Goal: Information Seeking & Learning: Learn about a topic

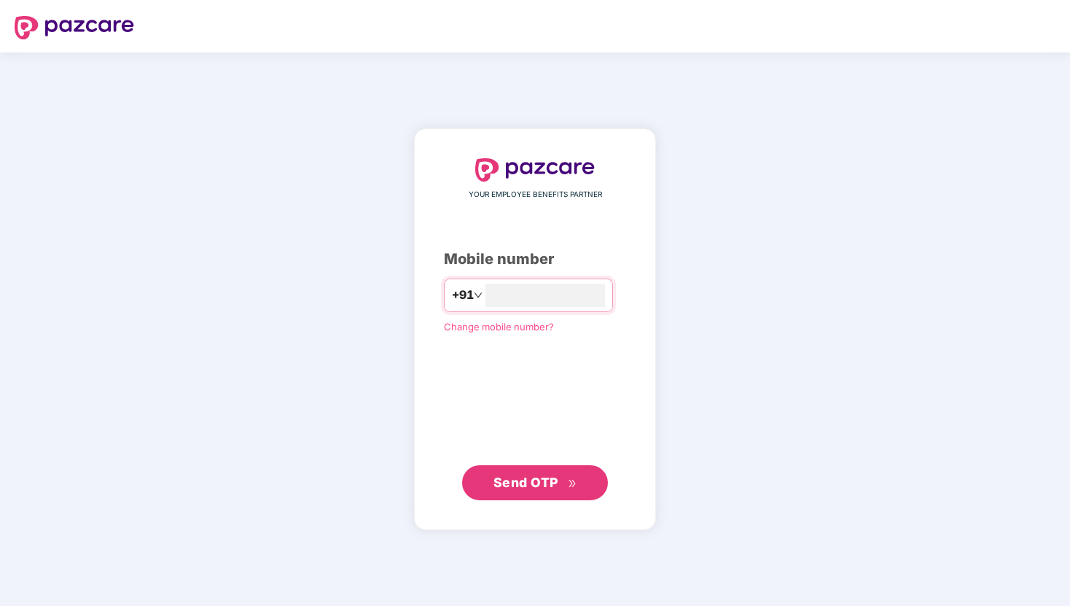
type input "**********"
click at [516, 481] on span "Send OTP" at bounding box center [526, 482] width 65 height 15
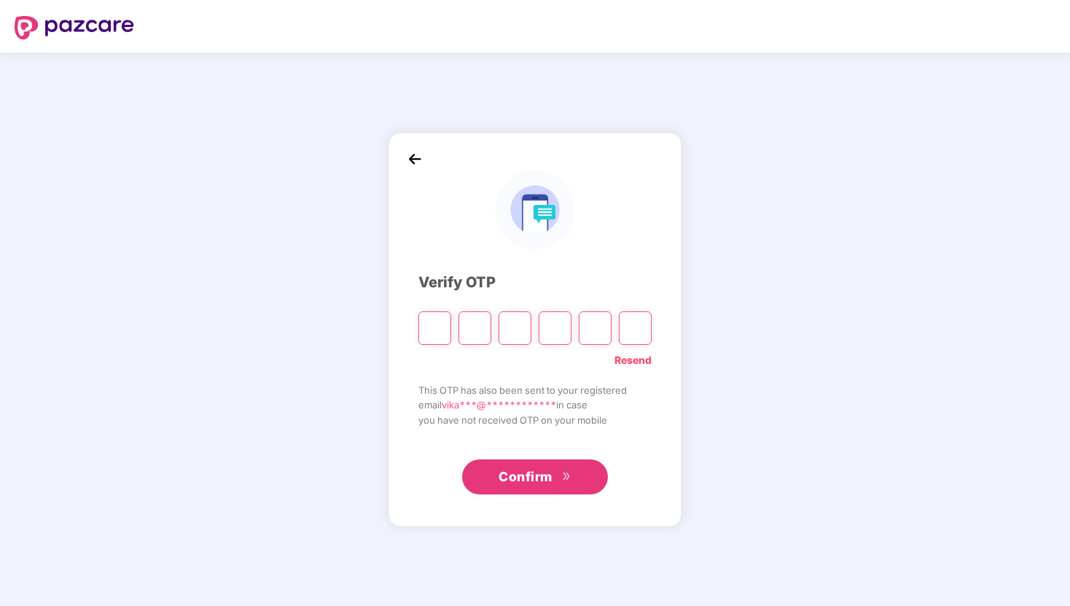
type input "*"
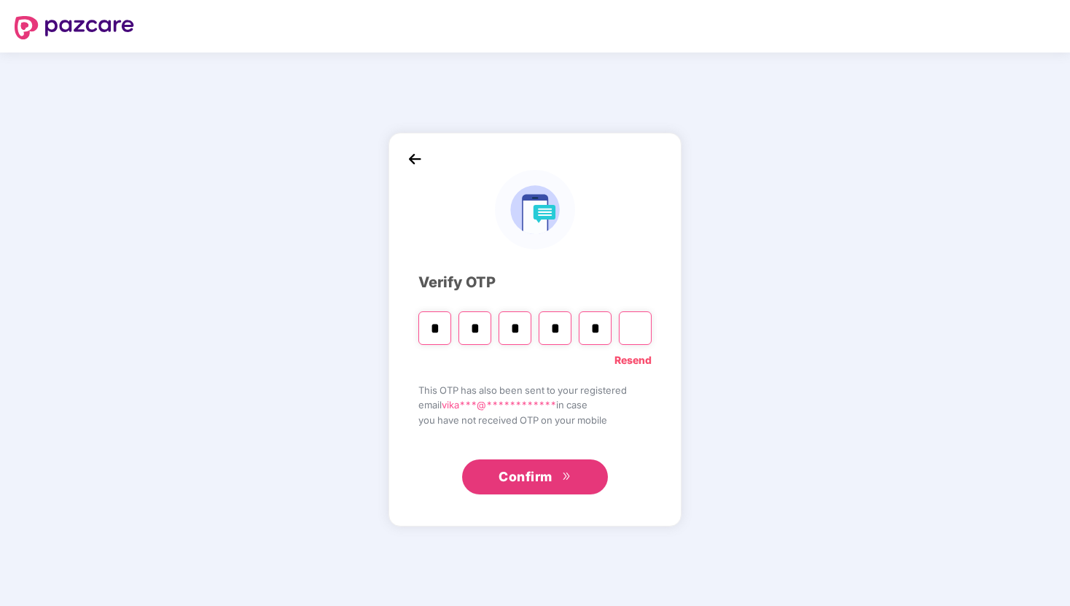
type input "*"
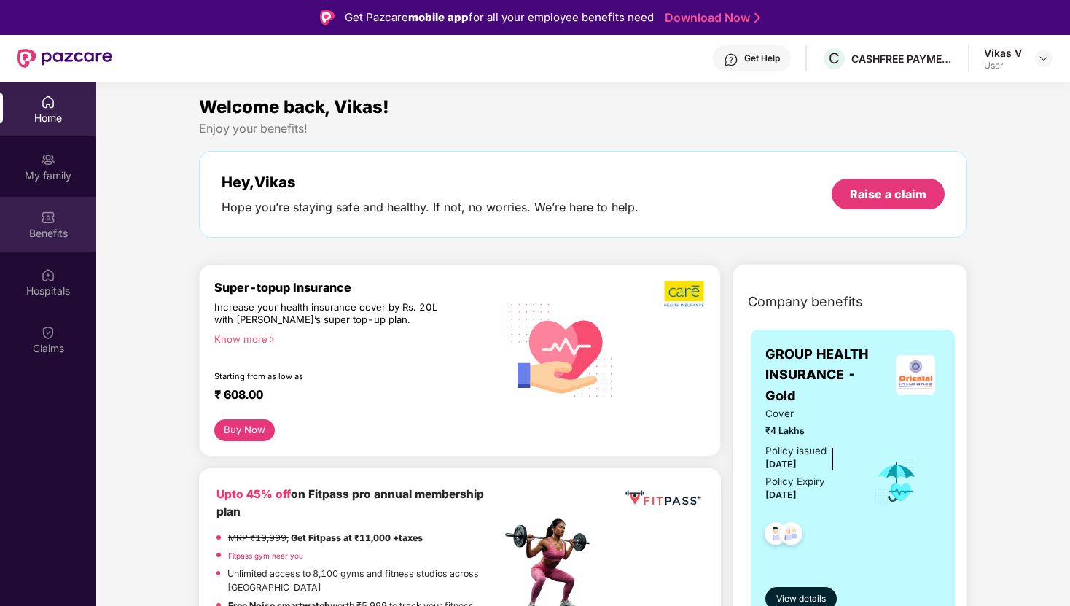
click at [39, 229] on div "Benefits" at bounding box center [48, 233] width 96 height 15
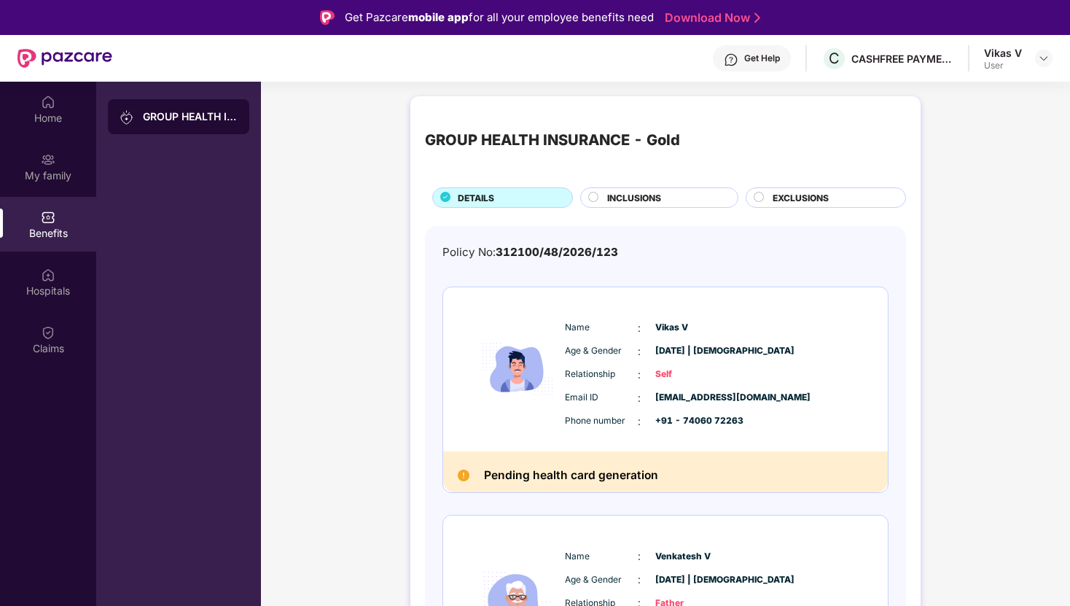
click at [598, 194] on div at bounding box center [594, 199] width 12 height 15
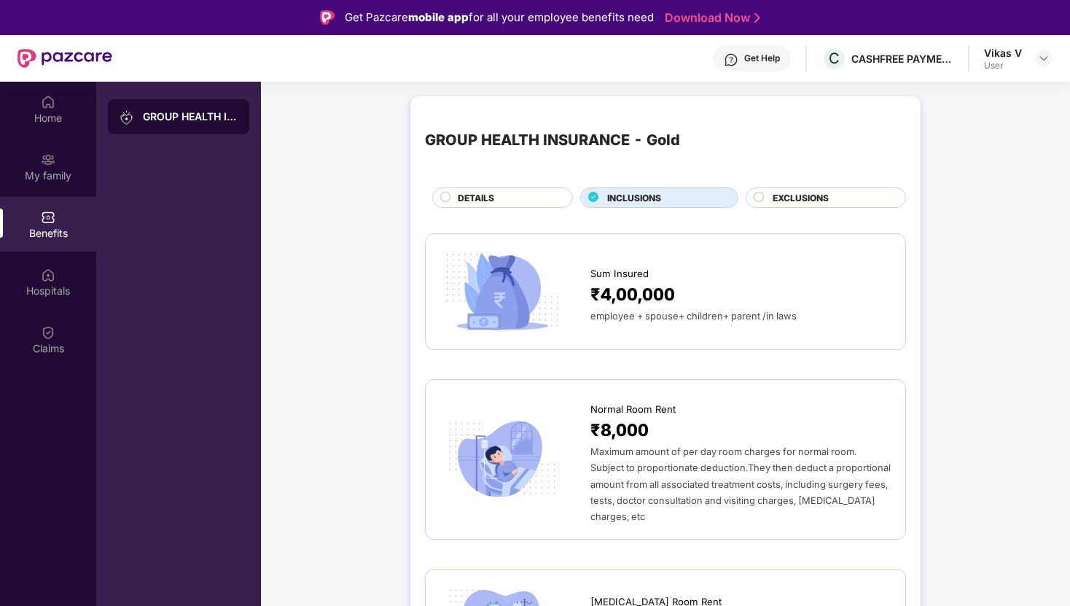
click at [783, 195] on span "EXCLUSIONS" at bounding box center [801, 198] width 56 height 14
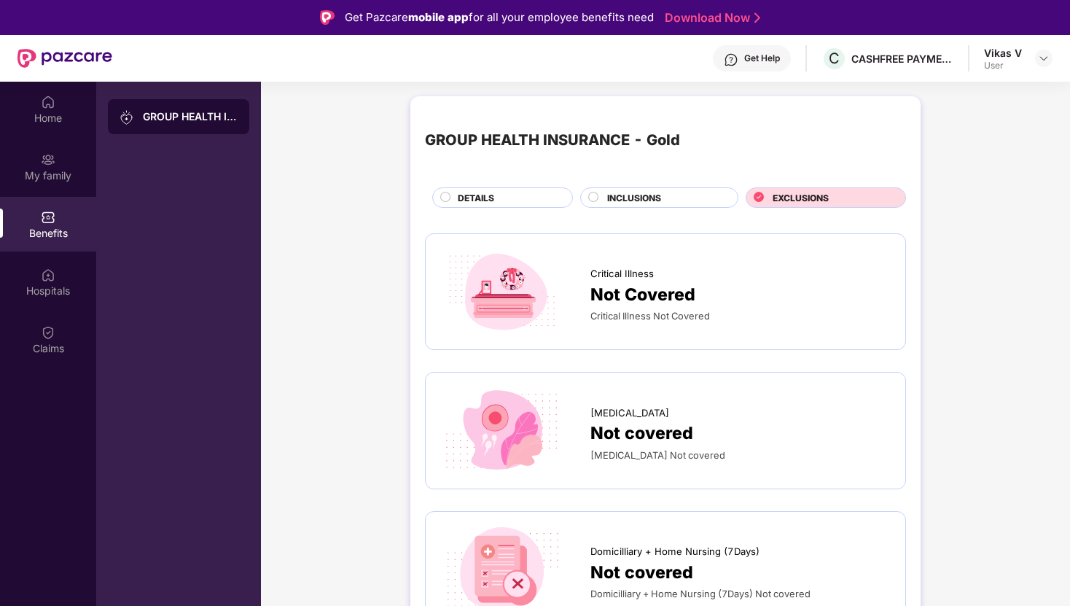
click at [600, 202] on div "INCLUSIONS" at bounding box center [665, 199] width 131 height 16
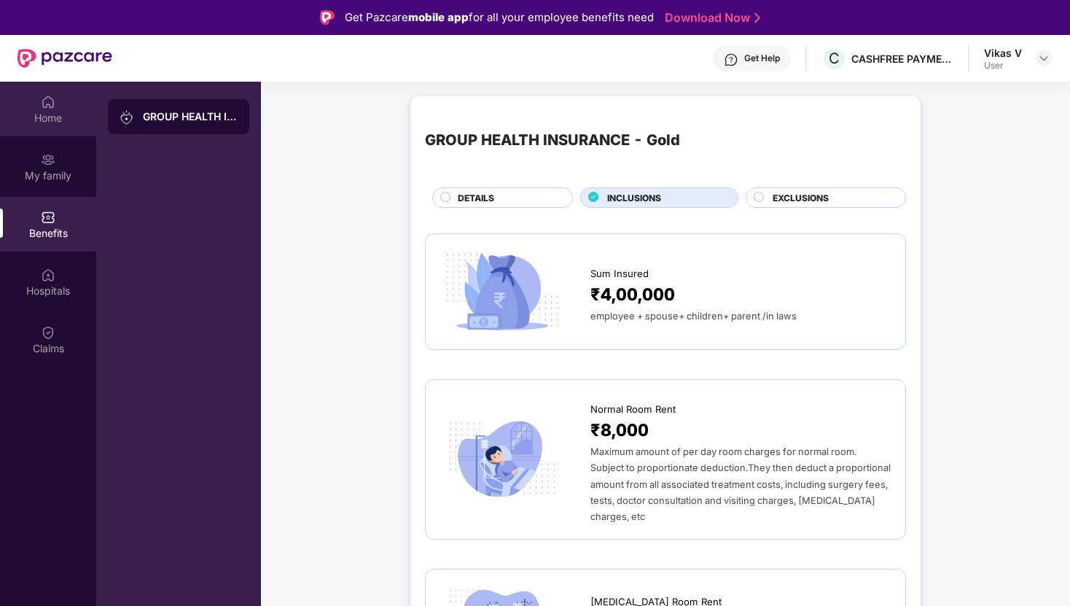
click at [48, 112] on div "Home" at bounding box center [48, 118] width 96 height 15
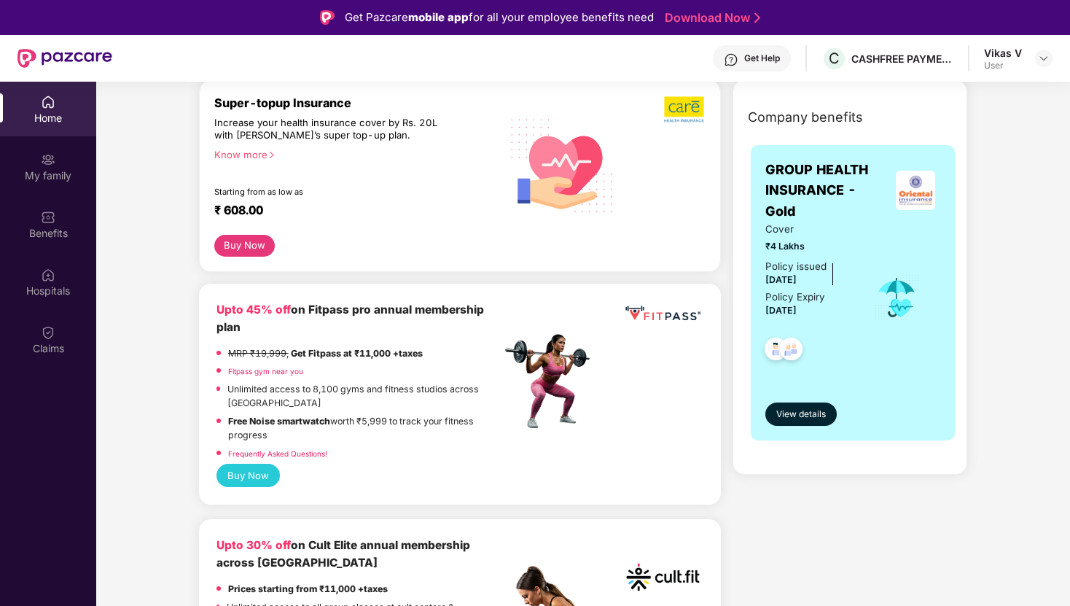
scroll to position [183, 0]
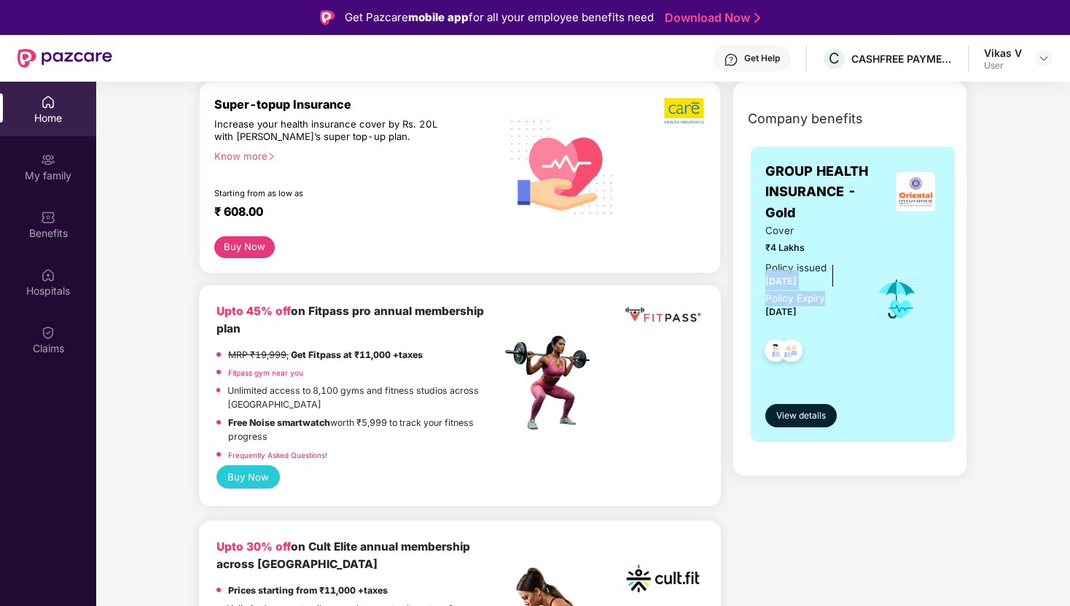
drag, startPoint x: 763, startPoint y: 262, endPoint x: 829, endPoint y: 278, distance: 67.4
click at [829, 278] on div "GROUP HEALTH INSURANCE - Gold Cover ₹4 Lakhs Policy issued [DATE] Policy Expiry…" at bounding box center [853, 294] width 204 height 295
click at [839, 378] on div "View details" at bounding box center [853, 402] width 175 height 49
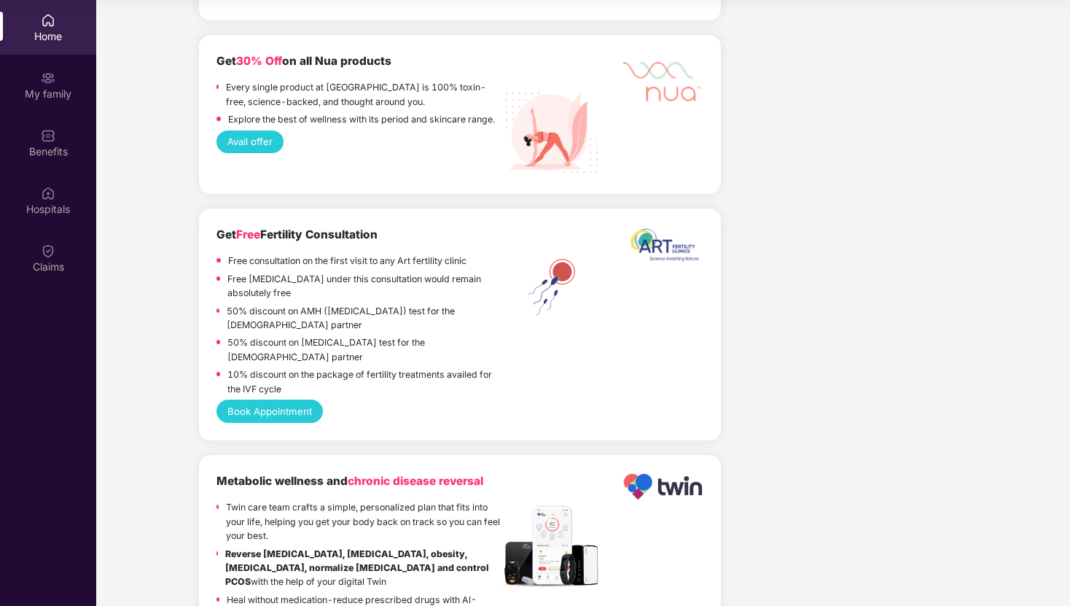
scroll to position [3484, 0]
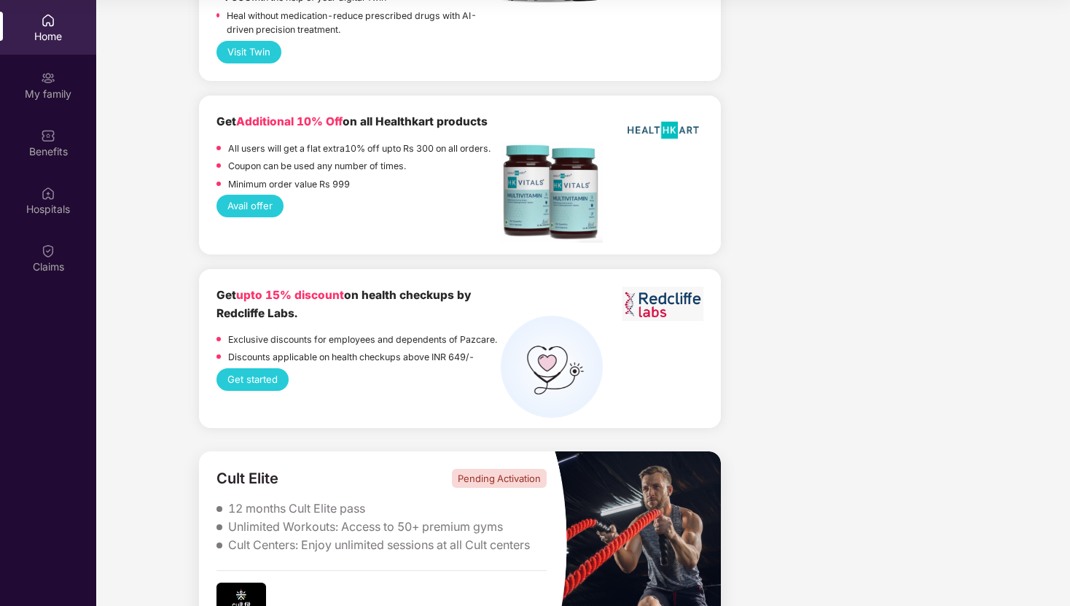
click at [494, 462] on div "Cult Elite Pending Activation 12 months Cult Elite pass Unlimited Workouts: Acc…" at bounding box center [376, 542] width 355 height 183
click at [311, 537] on div "Cult Centers: Enjoy unlimited sessions at all Cult centers" at bounding box center [379, 544] width 302 height 15
click at [659, 568] on img at bounding box center [637, 542] width 167 height 183
click at [492, 469] on div "Pending Activation" at bounding box center [499, 478] width 95 height 19
click at [239, 583] on img at bounding box center [242, 599] width 50 height 33
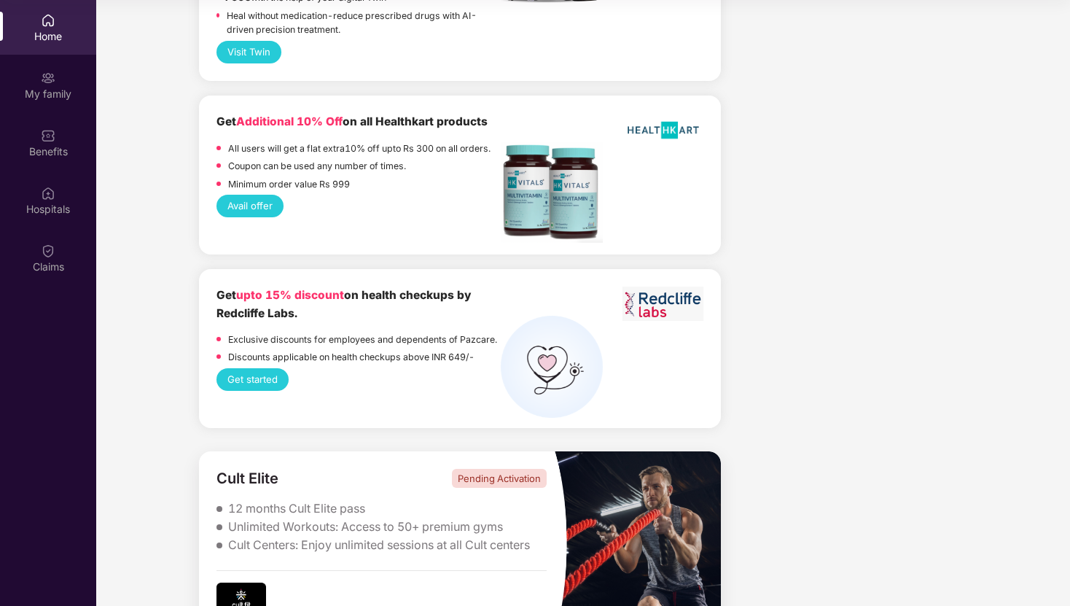
click at [531, 519] on div "Unlimited Workouts: Access to 50+ premium gyms" at bounding box center [382, 526] width 330 height 15
click at [669, 505] on img at bounding box center [637, 542] width 167 height 183
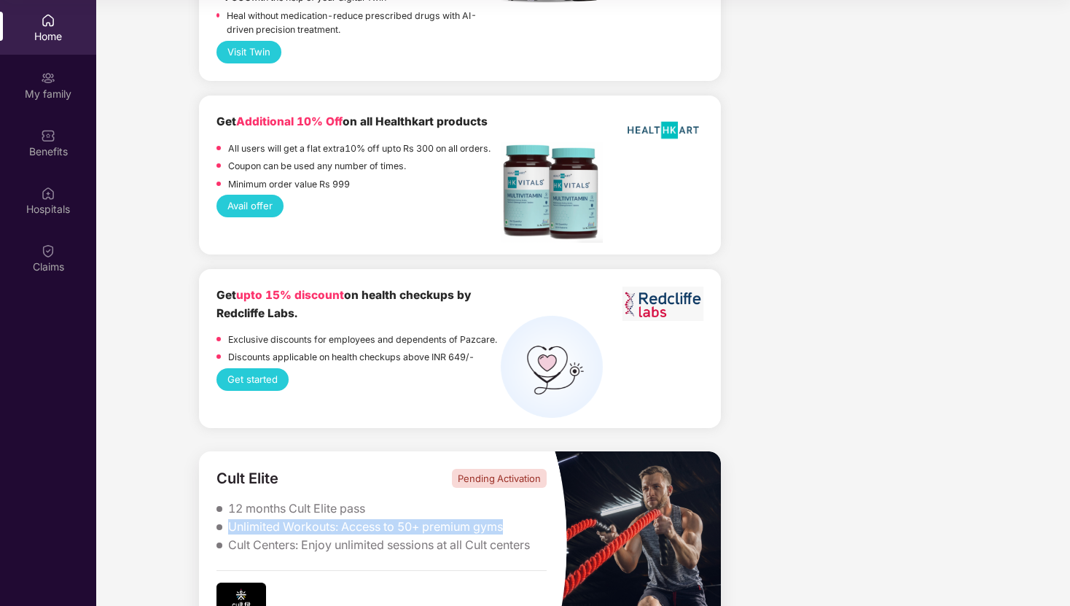
click at [669, 505] on img at bounding box center [637, 542] width 167 height 183
click at [301, 537] on div "Cult Centers: Enjoy unlimited sessions at all Cult centers" at bounding box center [379, 544] width 302 height 15
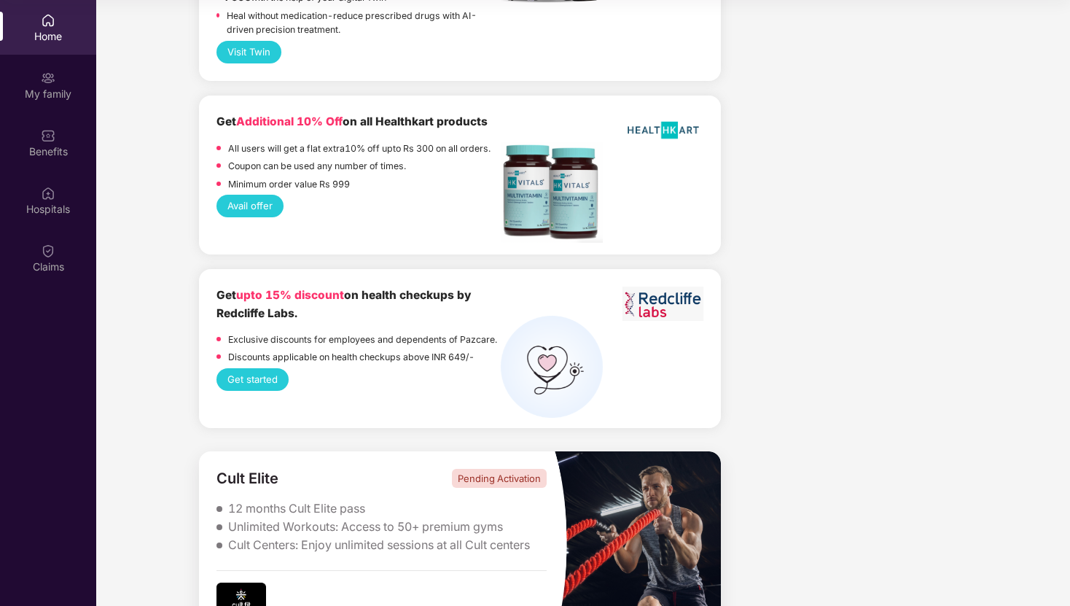
click at [301, 537] on div "Cult Centers: Enjoy unlimited sessions at all Cult centers" at bounding box center [379, 544] width 302 height 15
click at [515, 467] on div "Cult Elite Pending Activation 12 months Cult Elite pass Unlimited Workouts: Acc…" at bounding box center [376, 542] width 355 height 183
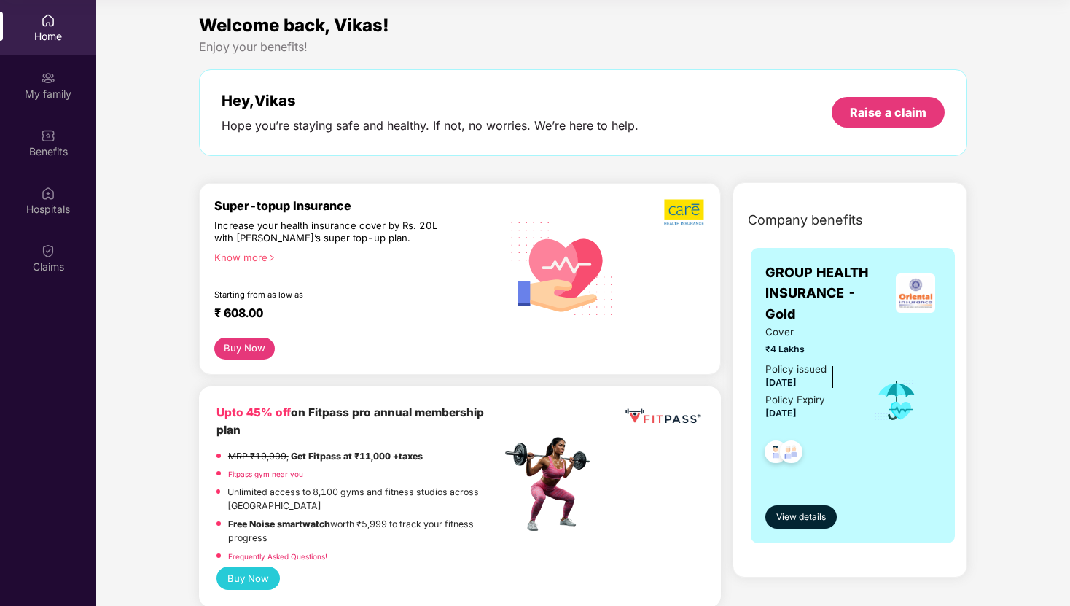
scroll to position [0, 0]
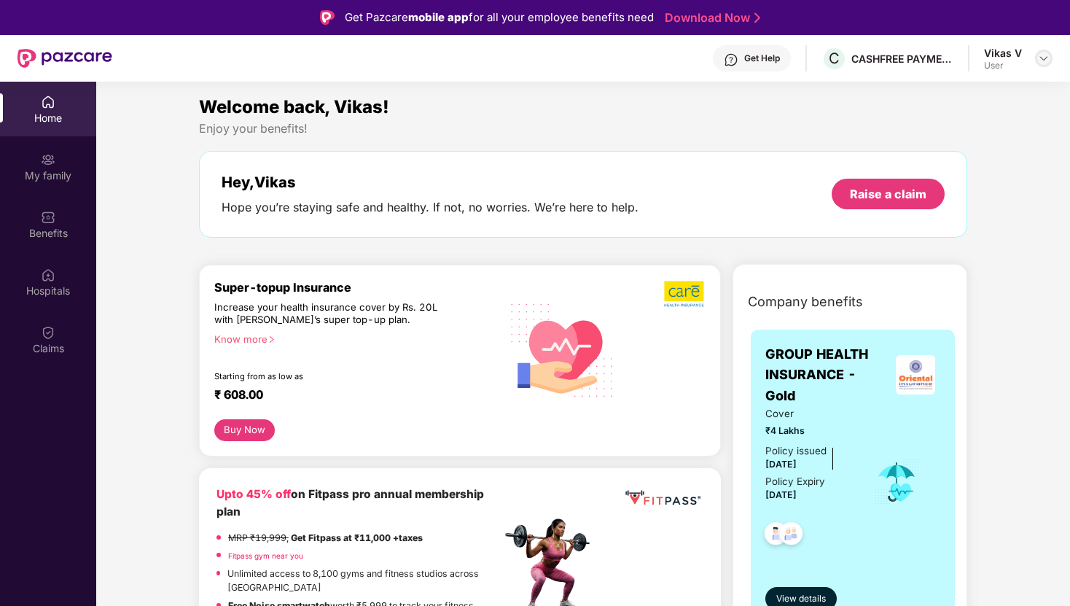
click at [1046, 50] on div at bounding box center [1043, 58] width 17 height 17
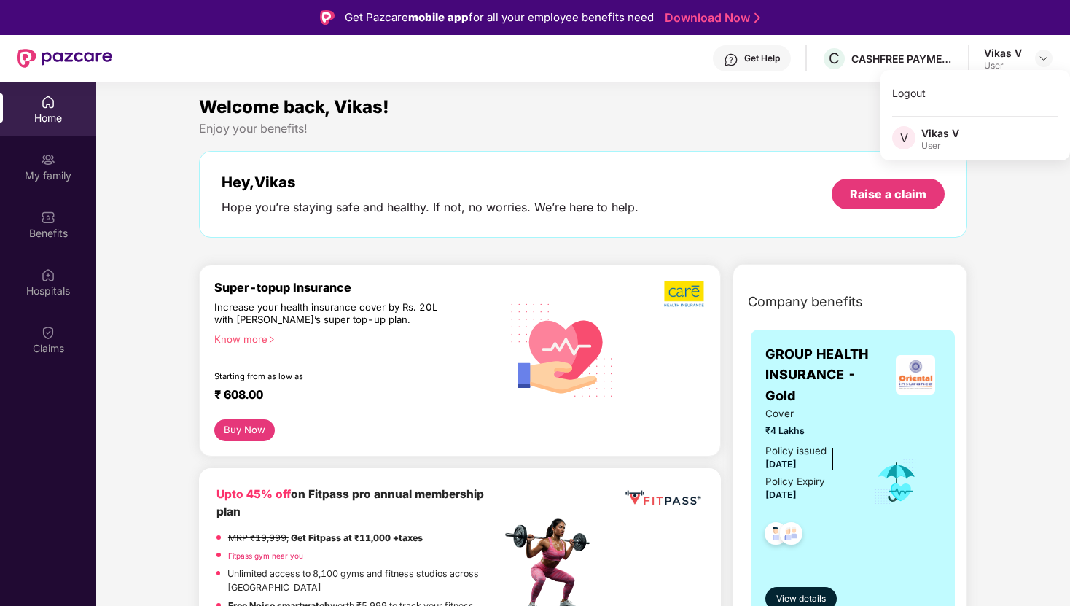
click at [933, 144] on div "User" at bounding box center [941, 146] width 38 height 12
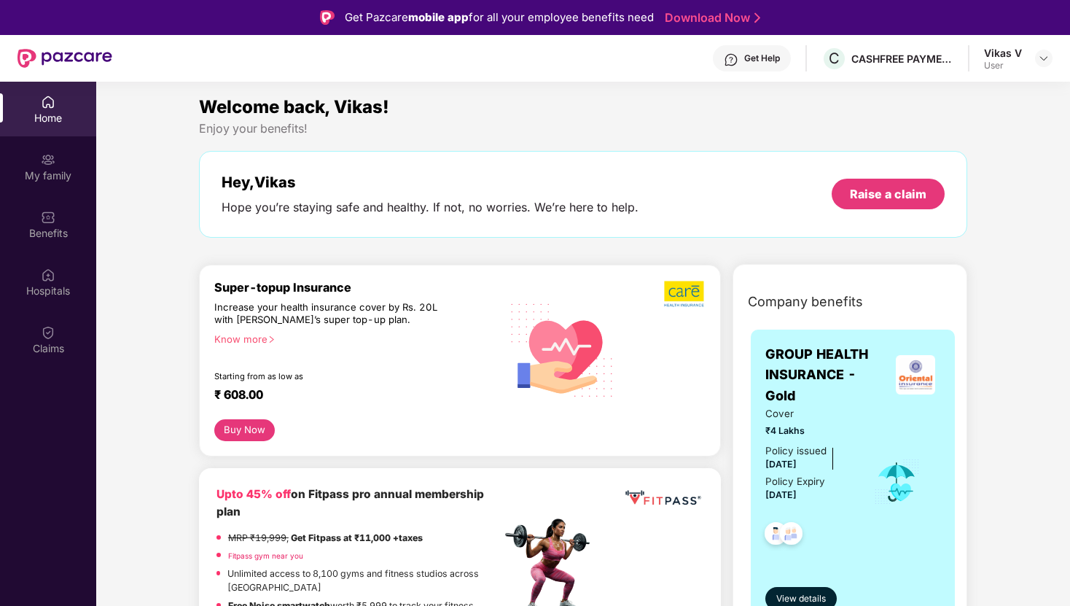
click at [601, 122] on div "Enjoy your benefits!" at bounding box center [583, 128] width 768 height 15
click at [994, 57] on div "Vikas V" at bounding box center [1003, 53] width 38 height 14
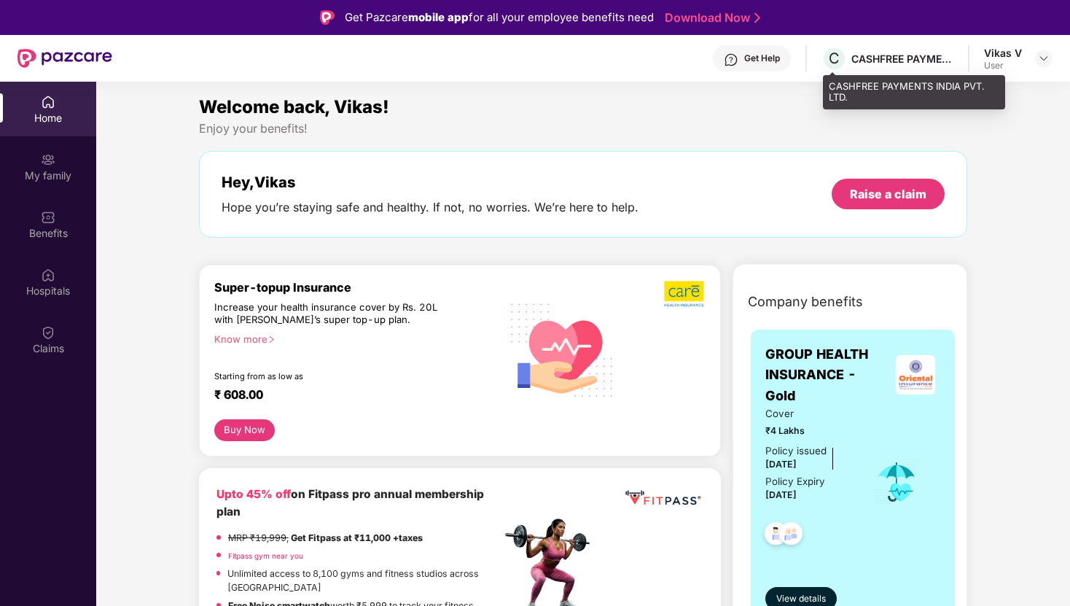
click at [882, 57] on div "CASHFREE PAYMENTS INDIA PVT. LTD." at bounding box center [903, 59] width 102 height 14
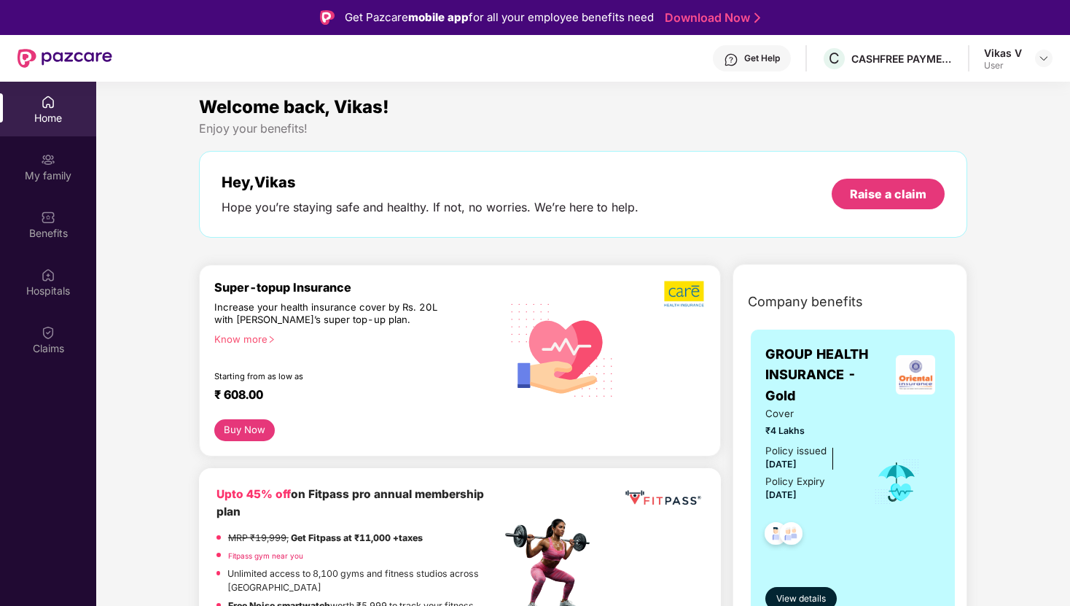
click at [793, 592] on span "View details" at bounding box center [801, 599] width 50 height 14
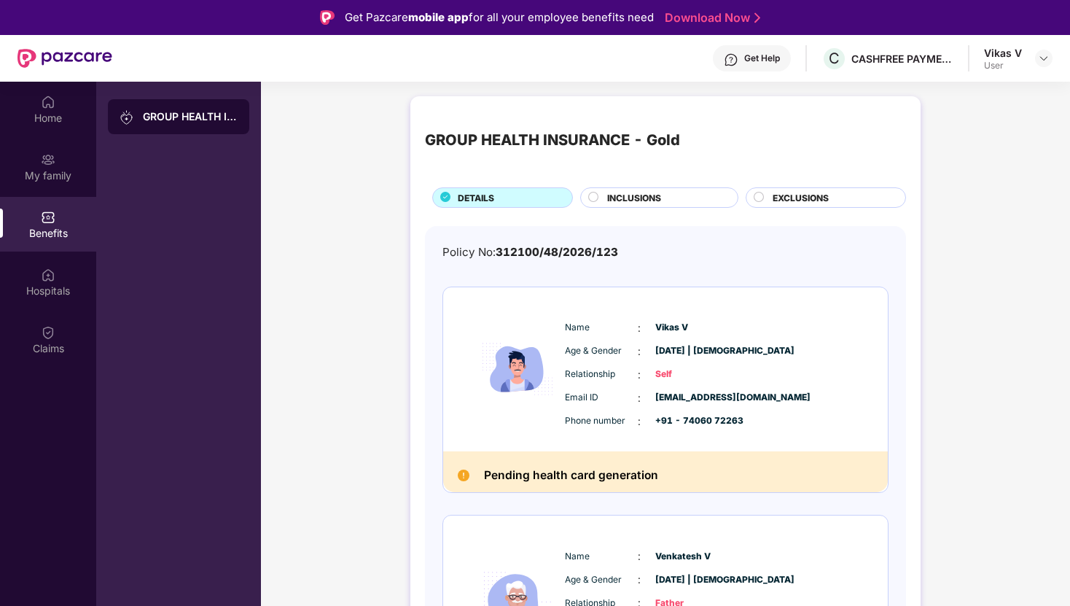
click at [761, 195] on circle at bounding box center [759, 196] width 9 height 9
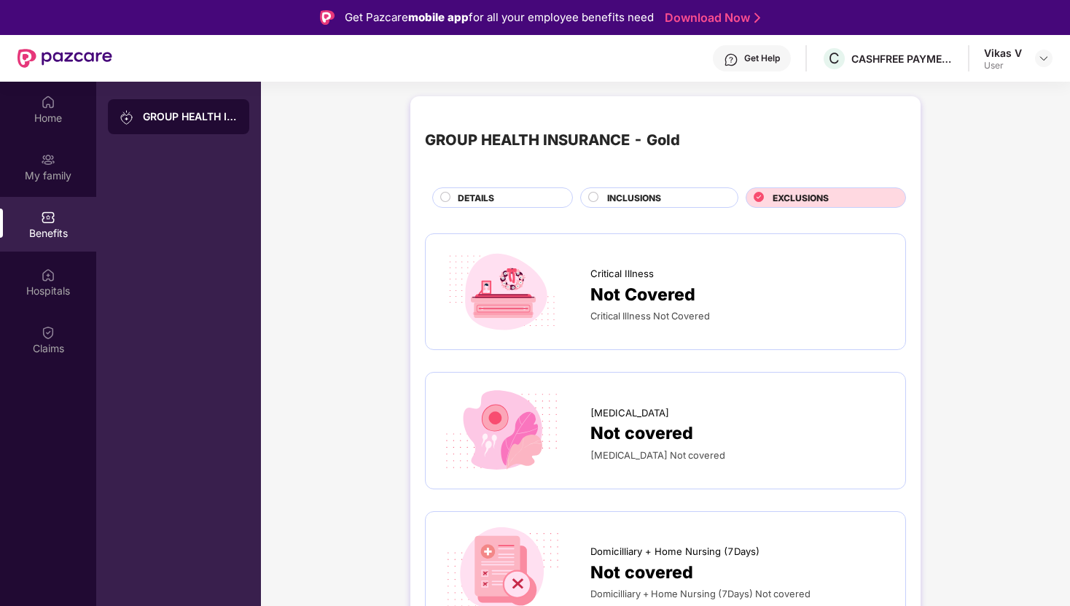
click at [649, 188] on div "INCLUSIONS" at bounding box center [659, 197] width 158 height 20
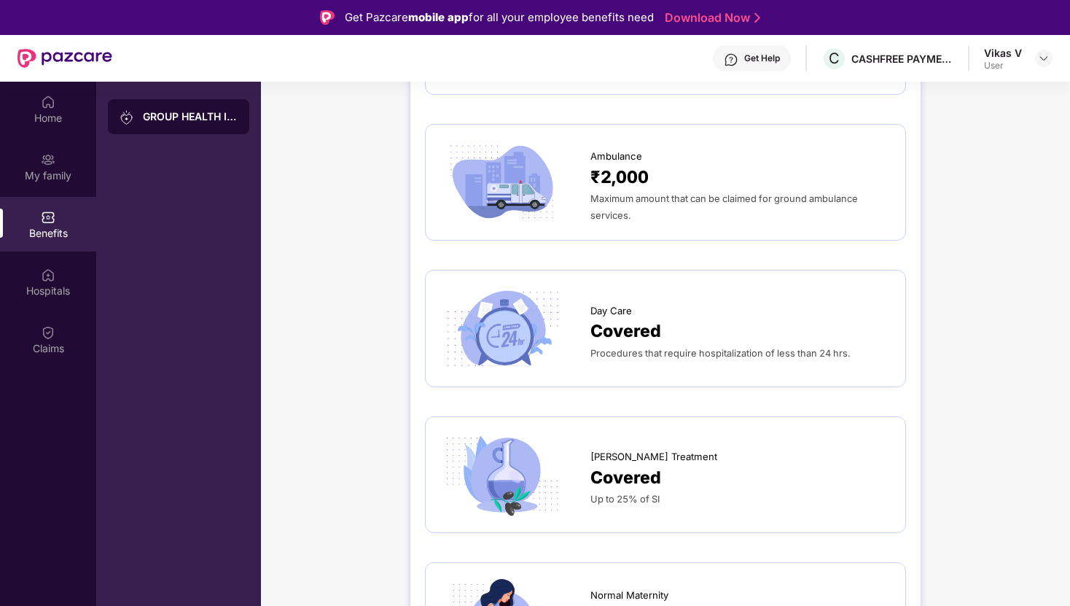
scroll to position [665, 0]
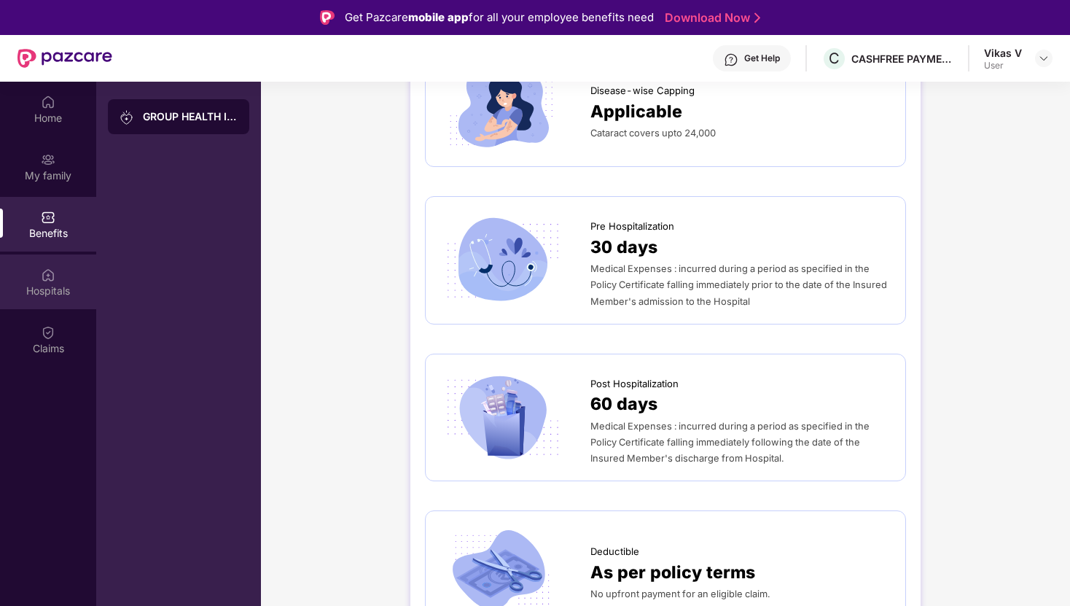
click at [70, 287] on div "Hospitals" at bounding box center [48, 291] width 96 height 15
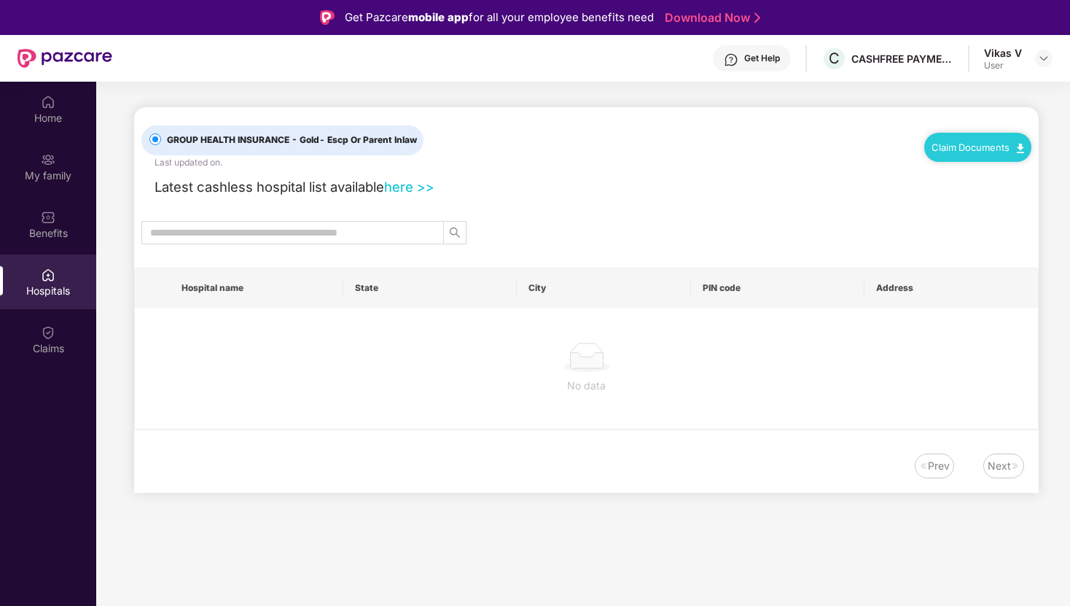
scroll to position [0, 0]
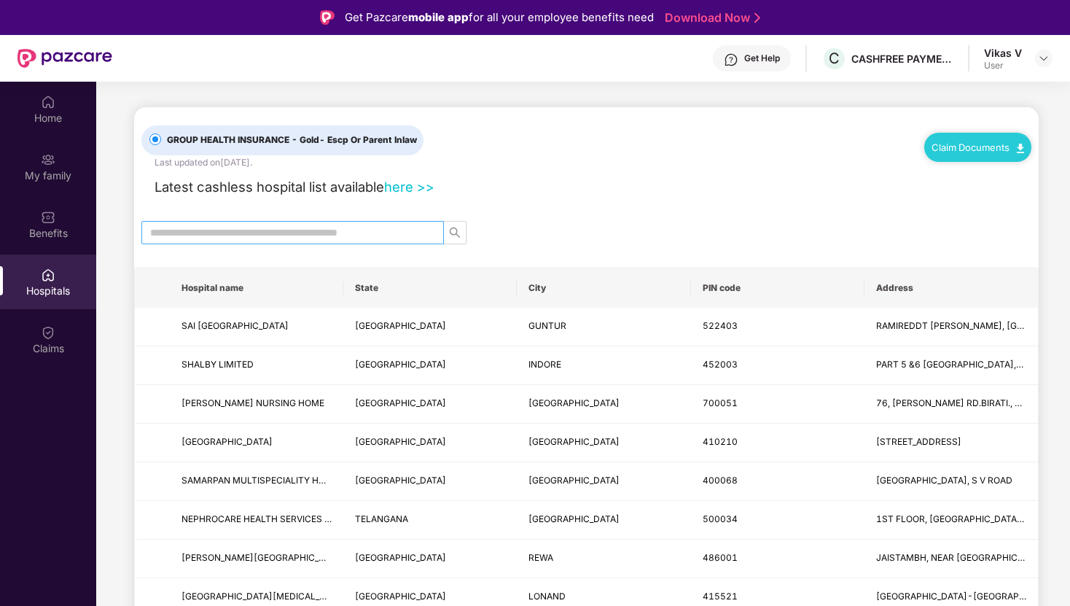
click at [205, 228] on input "text" at bounding box center [286, 233] width 273 height 16
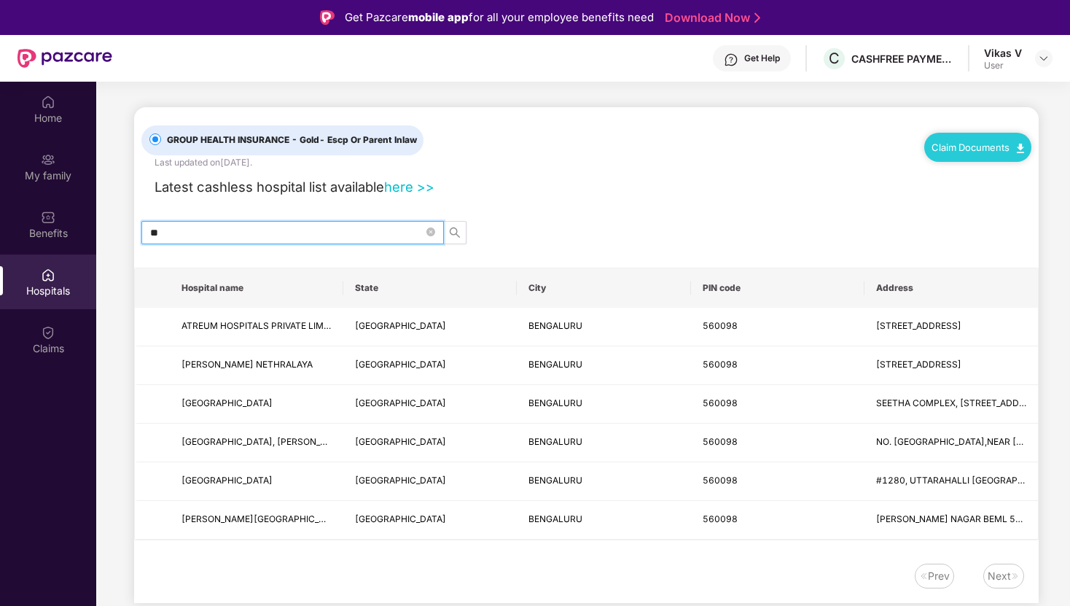
type input "*"
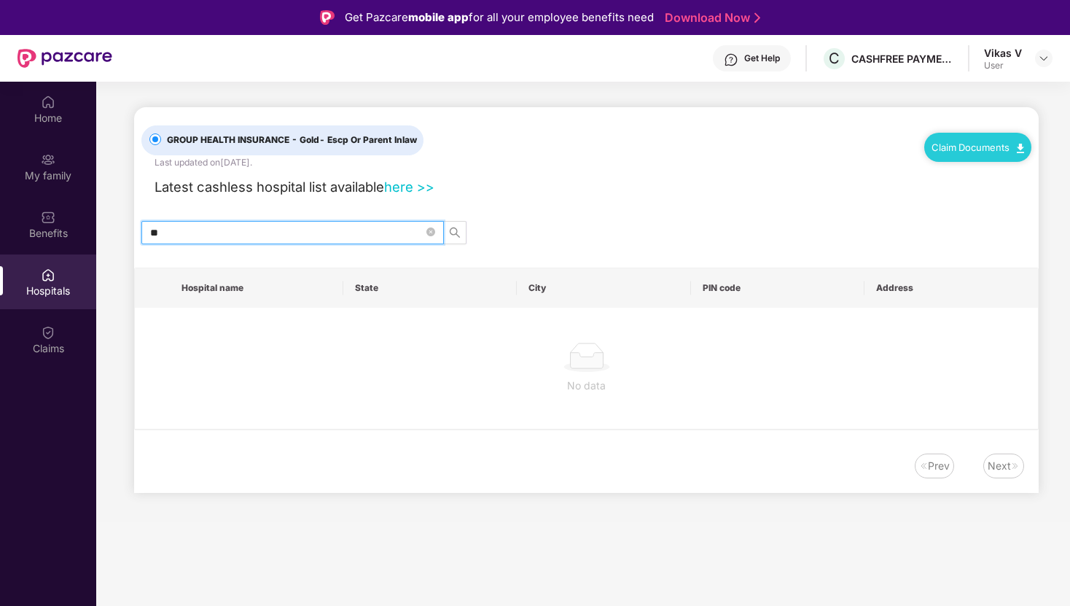
type input "*"
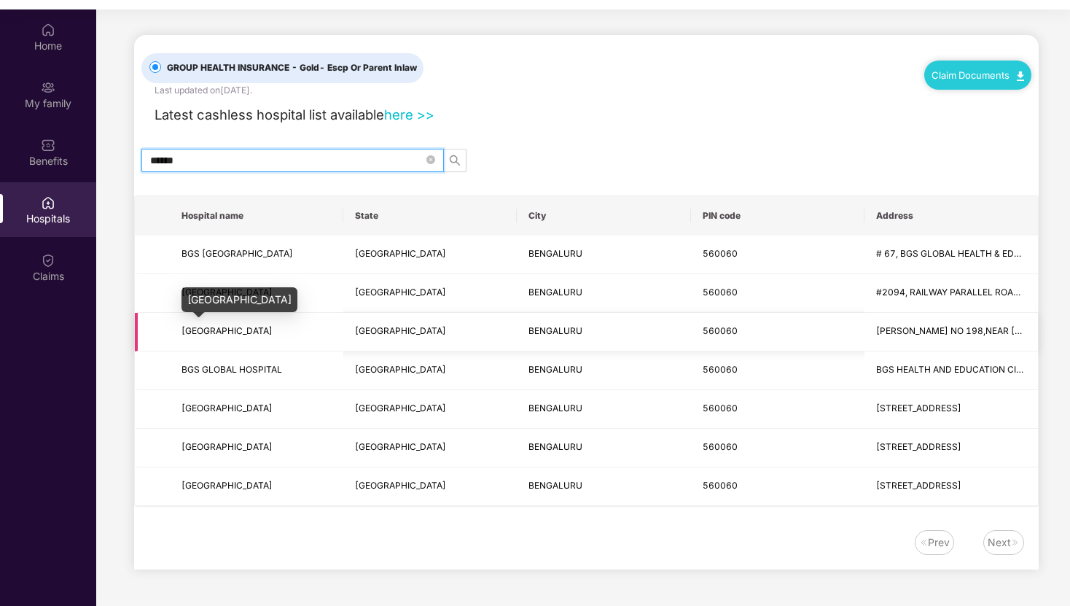
scroll to position [74, 0]
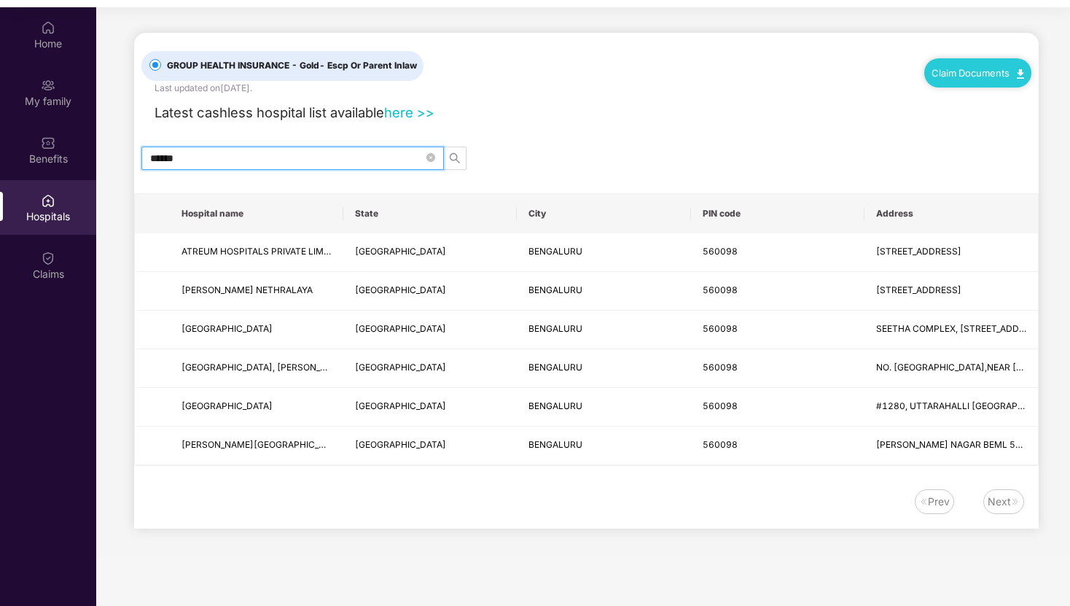
type input "******"
click at [1005, 510] on div "Next" at bounding box center [1004, 501] width 41 height 25
click at [938, 509] on div "Prev" at bounding box center [934, 501] width 39 height 25
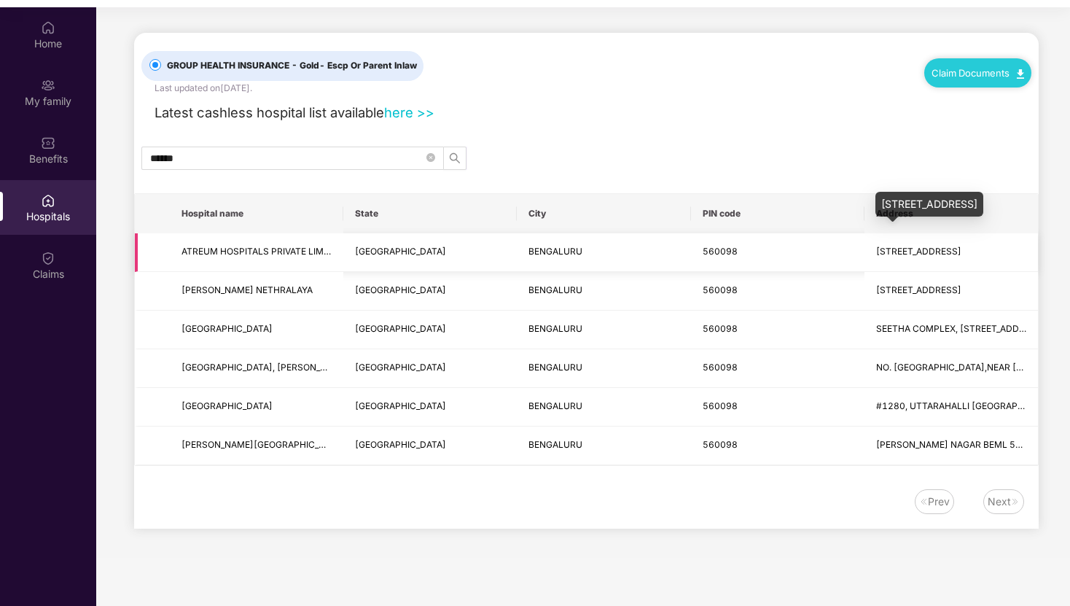
scroll to position [0, 0]
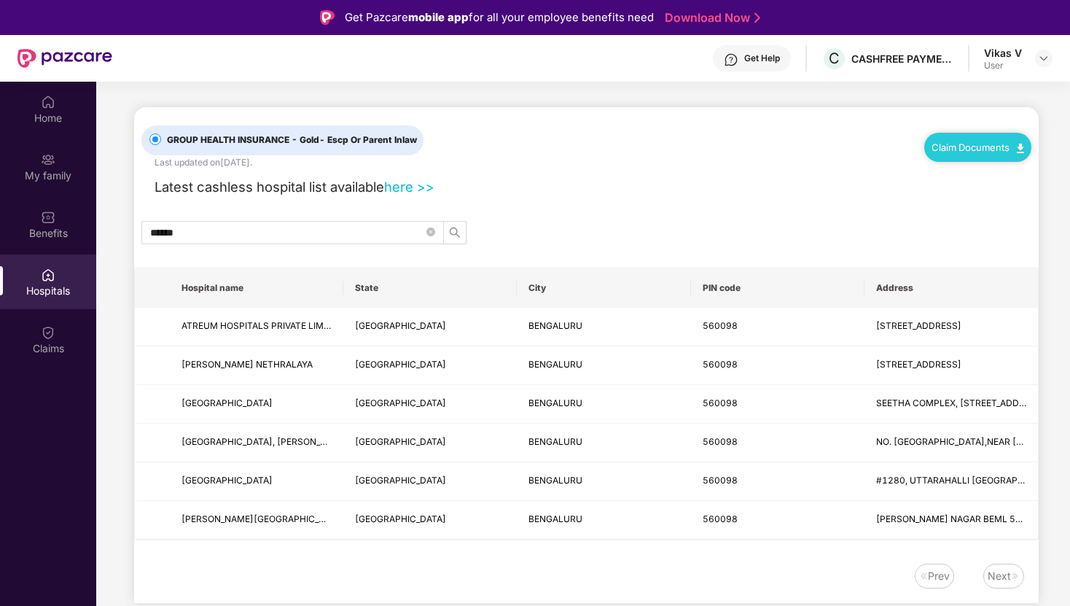
click at [422, 193] on link "here >>" at bounding box center [409, 187] width 50 height 16
click at [744, 261] on div "GROUP HEALTH INSURANCE - Gold - Escp Or Parent Inlaw Last updated on [DATE] . C…" at bounding box center [586, 355] width 905 height 496
click at [50, 106] on img at bounding box center [48, 102] width 15 height 15
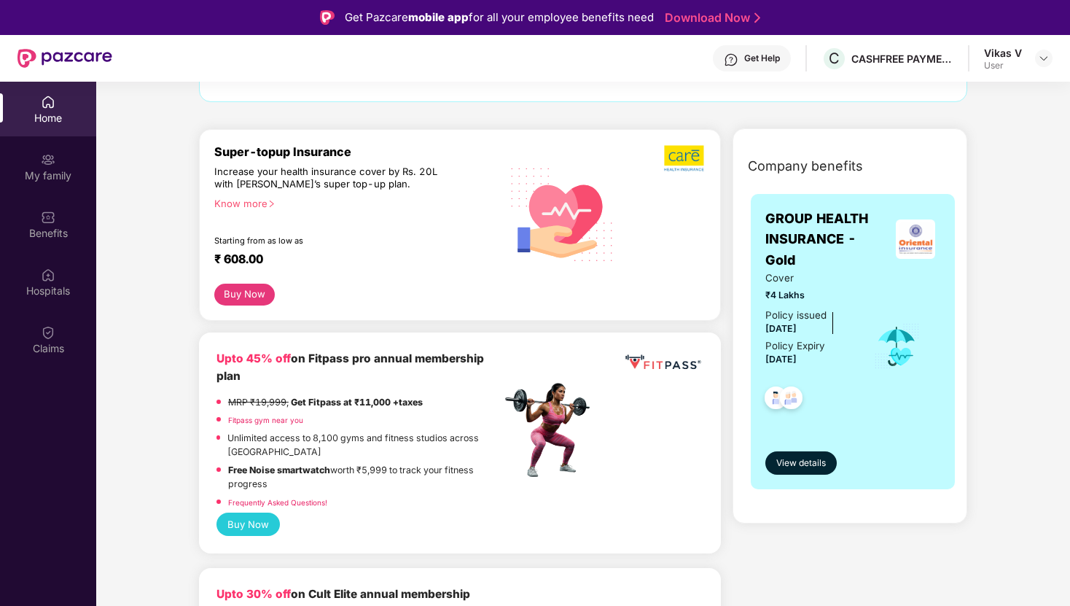
scroll to position [157, 0]
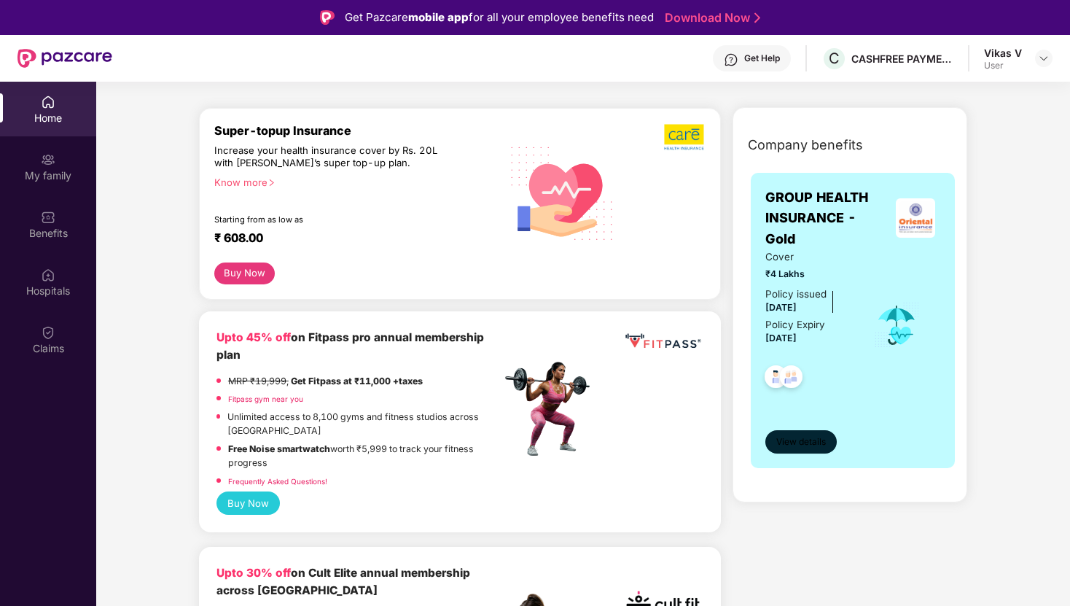
click at [801, 430] on button "View details" at bounding box center [801, 441] width 71 height 23
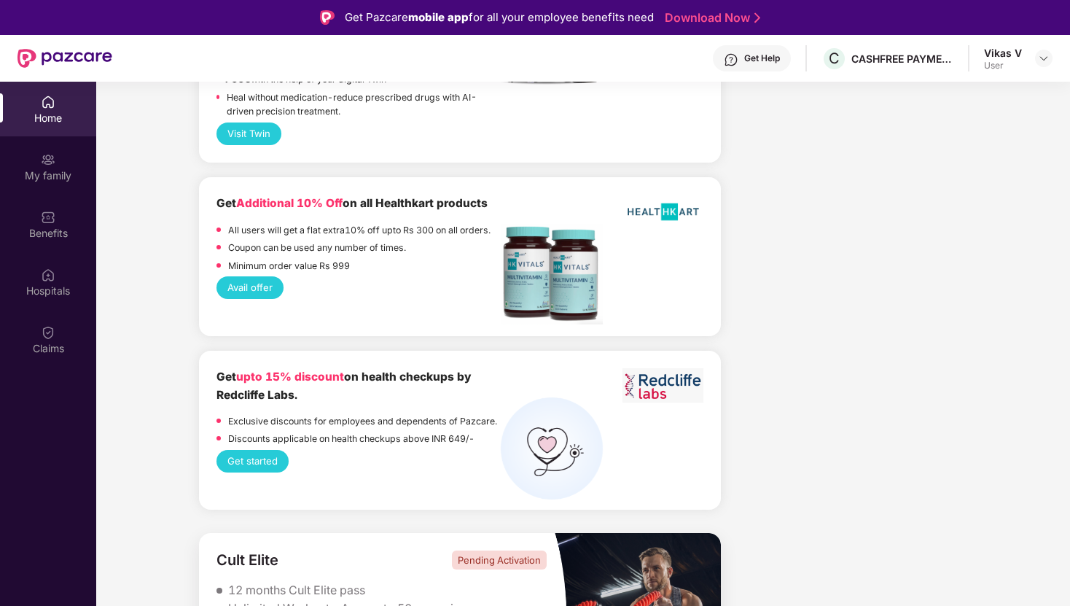
scroll to position [82, 0]
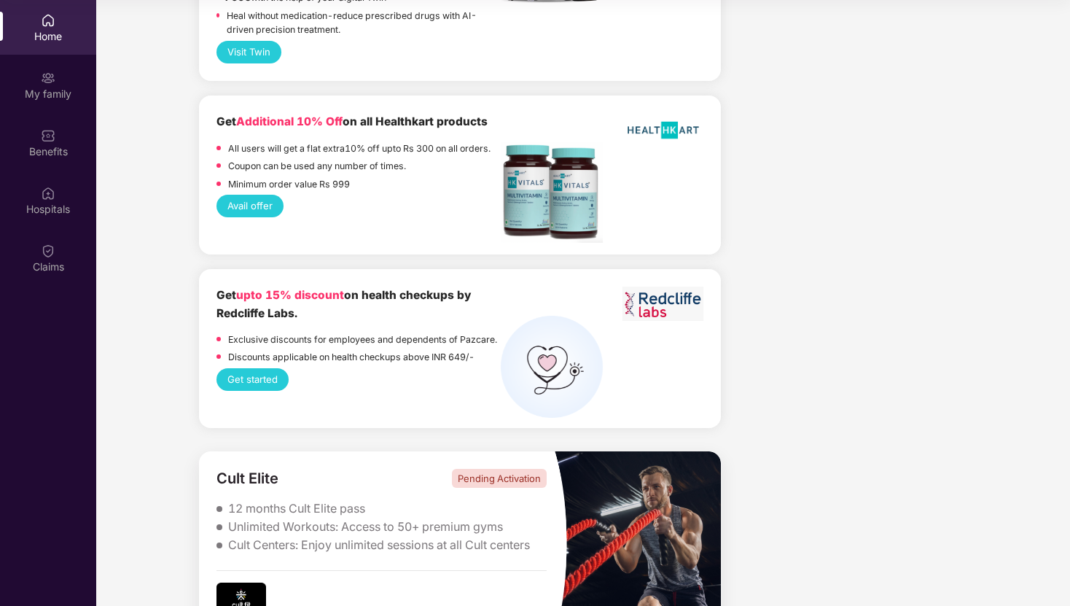
click at [234, 583] on img at bounding box center [242, 599] width 50 height 33
click at [454, 469] on div "Pending Activation" at bounding box center [499, 478] width 95 height 19
click at [329, 519] on div "Unlimited Workouts: Access to 50+ premium gyms" at bounding box center [365, 526] width 275 height 15
click at [239, 460] on div "Cult Elite Pending Activation 12 months Cult Elite pass Unlimited Workouts: Acc…" at bounding box center [376, 542] width 355 height 183
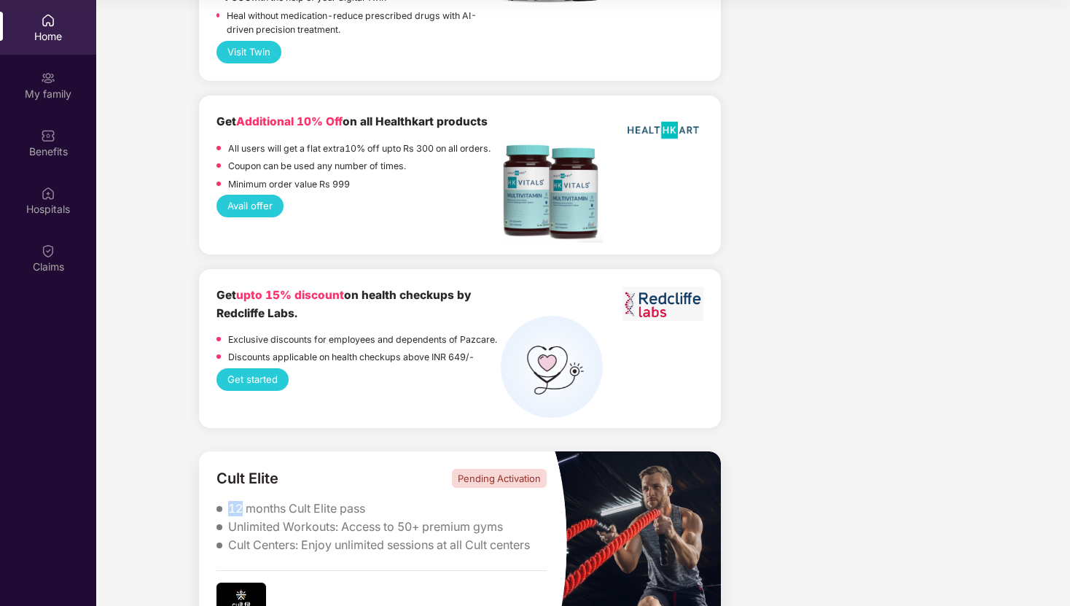
click at [239, 460] on div "Cult Elite Pending Activation 12 months Cult Elite pass Unlimited Workouts: Acc…" at bounding box center [376, 542] width 355 height 183
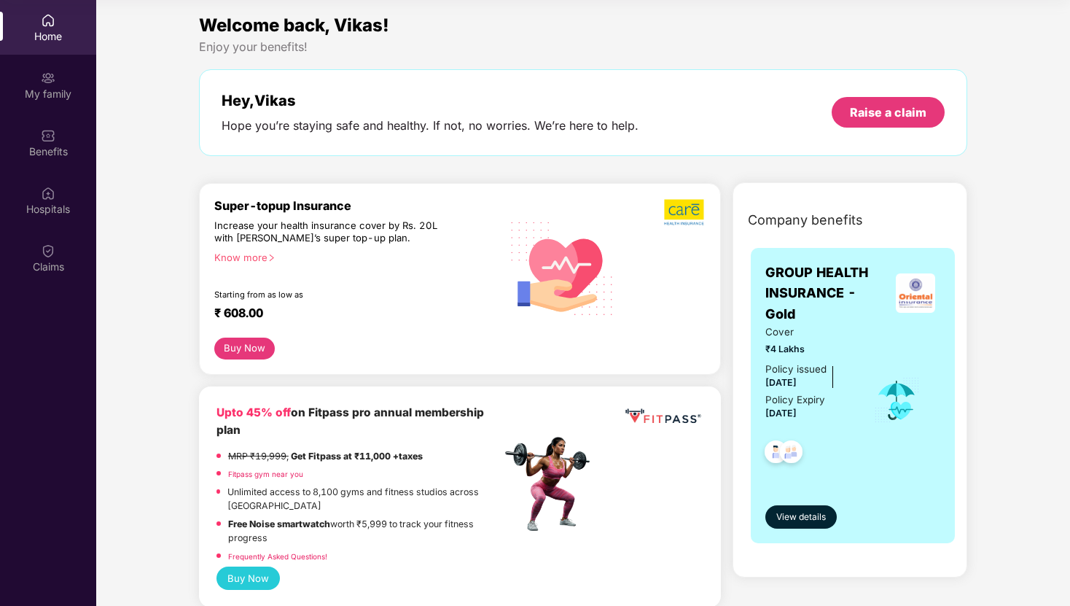
scroll to position [0, 0]
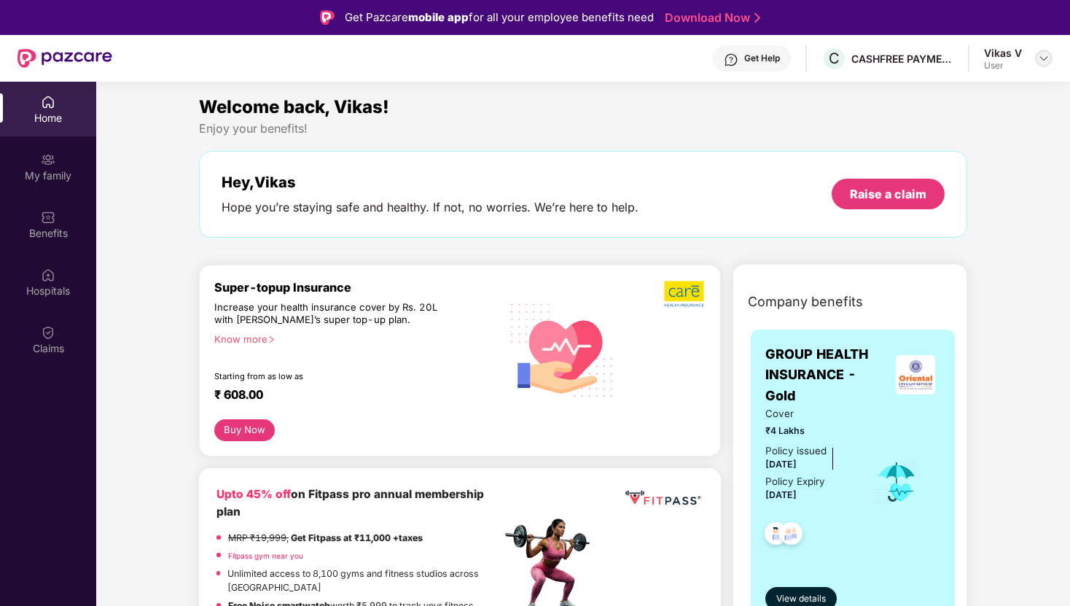
click at [1051, 61] on div at bounding box center [1043, 58] width 17 height 17
click at [906, 96] on div "Logout" at bounding box center [976, 93] width 190 height 28
